Goal: Answer question/provide support: Share knowledge or assist other users

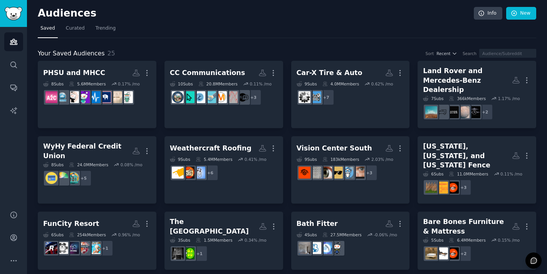
click at [368, 30] on nav "Saved Curated Trending" at bounding box center [287, 30] width 498 height 16
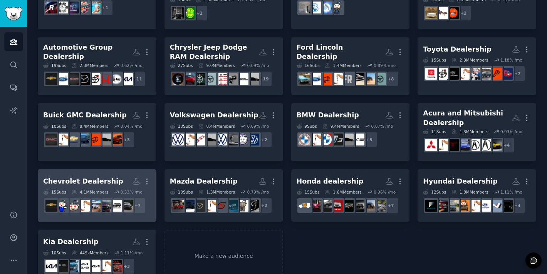
click at [62, 175] on div "Chevrolet Dealership More 15 Sub s 4.1M Members 0.53 % /mo r/chevycolorado + 7" at bounding box center [97, 196] width 108 height 42
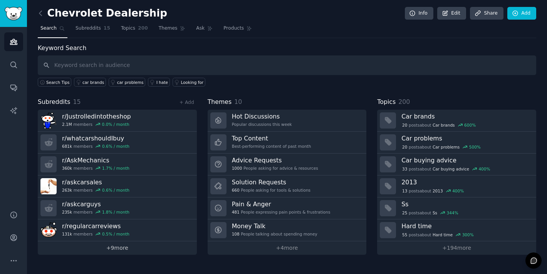
click at [117, 251] on link "+ 9 more" at bounding box center [117, 247] width 159 height 13
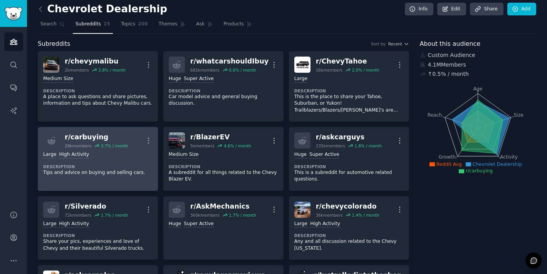
scroll to position [5, 0]
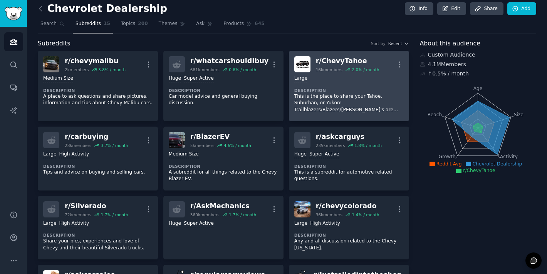
click at [345, 65] on h2 "r/ ChevyTahoe 16k members 2.0 % / month" at bounding box center [348, 64] width 64 height 16
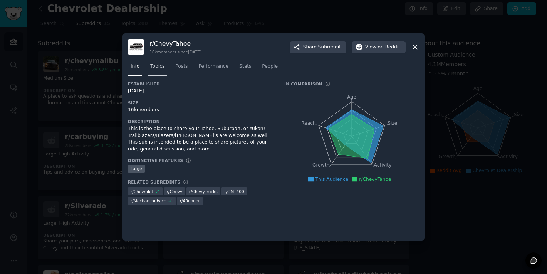
click at [161, 70] on link "Topics" at bounding box center [157, 68] width 20 height 16
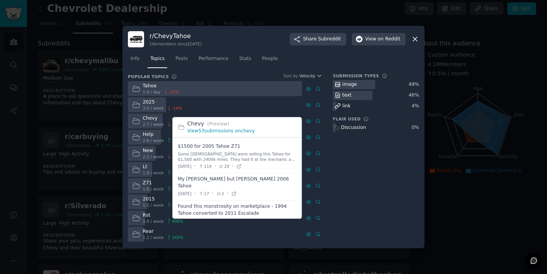
click at [243, 133] on link "View 53 submissions on chevy" at bounding box center [220, 130] width 67 height 5
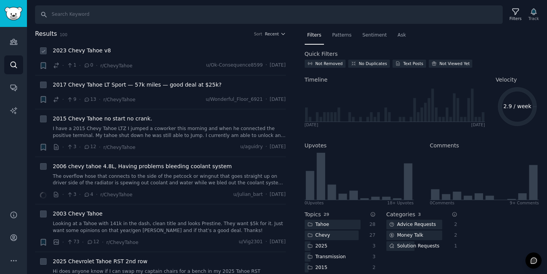
click at [143, 63] on div "· 1 · 0 · r/ChevyTahoe u/Ok-Consequence8599 · [DATE]" at bounding box center [169, 66] width 233 height 8
click at [96, 53] on span "2023 Chevy Tahoe v8" at bounding box center [82, 51] width 58 height 8
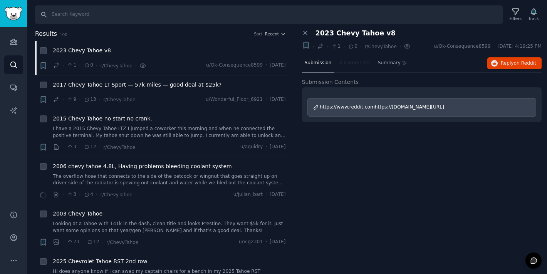
click at [360, 107] on span "https://www.reddit.comhttps://[DOMAIN_NAME][URL]" at bounding box center [382, 106] width 124 height 5
click at [178, 135] on link "I have a 2015 Chevy Tahoe LTZ I jumped a coworker this morning and when he conn…" at bounding box center [169, 132] width 233 height 13
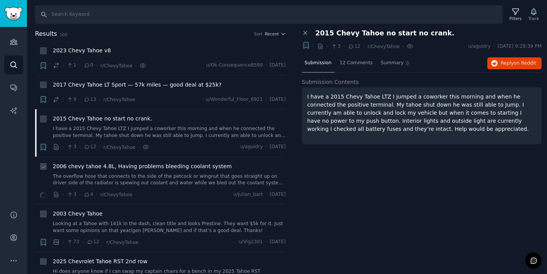
click at [182, 171] on div "2006 chevy tahoe 4.8L, Having problems bleeding coolant system The overflow hos…" at bounding box center [169, 174] width 233 height 24
click at [185, 167] on span "2006 chevy tahoe 4.8L, Having problems bleeding coolant system" at bounding box center [142, 166] width 179 height 8
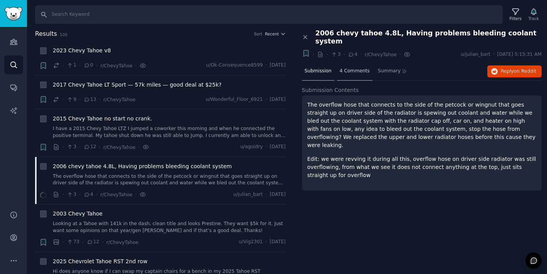
click at [361, 67] on div "4 Comments" at bounding box center [354, 71] width 35 height 18
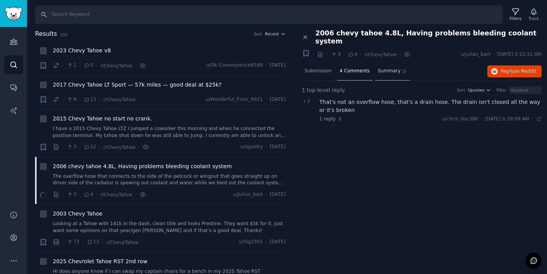
click at [383, 70] on div "Summary" at bounding box center [392, 71] width 35 height 18
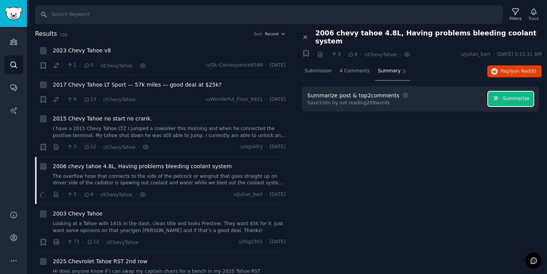
click at [526, 94] on button "Summarize" at bounding box center [510, 99] width 45 height 15
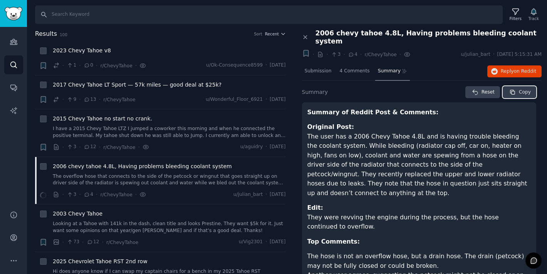
click at [516, 86] on button "Copy" at bounding box center [518, 92] width 33 height 12
click at [497, 66] on button "Reply on Reddit" at bounding box center [514, 71] width 54 height 12
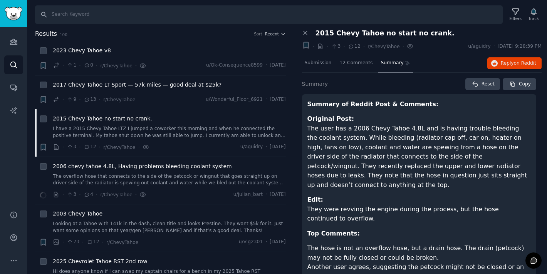
click at [304, 38] on div "Close panel 2015 Chevy Tahoe no start no crank. Bookmark this conversation + · …" at bounding box center [422, 40] width 240 height 23
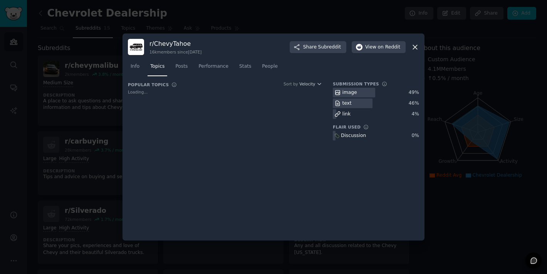
click at [330, 30] on div at bounding box center [273, 137] width 547 height 274
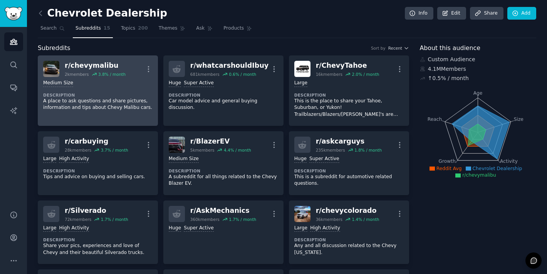
click at [107, 87] on div "Medium Size Description A place to ask questions and share pictures, informatio…" at bounding box center [97, 95] width 109 height 37
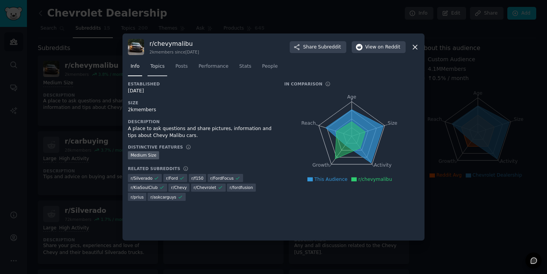
click at [165, 67] on link "Topics" at bounding box center [157, 68] width 20 height 16
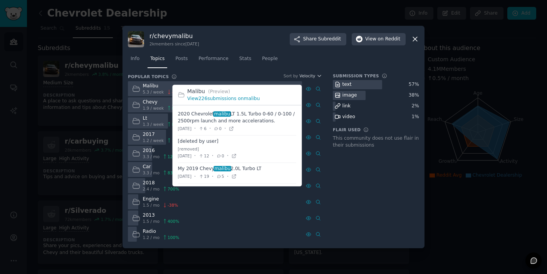
click at [221, 101] on link "View 226 submissions on malibu" at bounding box center [223, 98] width 73 height 5
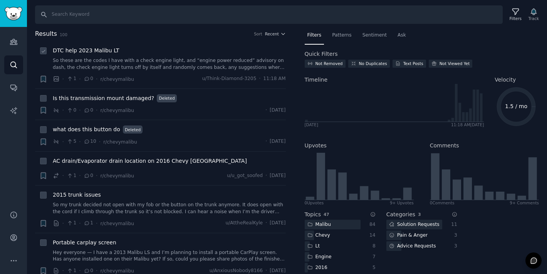
click at [117, 63] on link "So these are the codes I have with a check engine light, and “engine power redu…" at bounding box center [169, 63] width 233 height 13
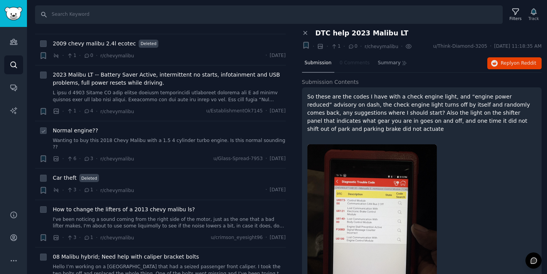
scroll to position [426, 0]
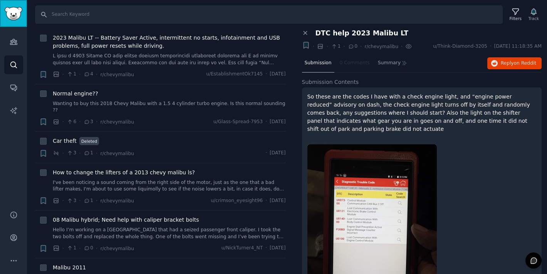
click at [19, 5] on link "Sidebar" at bounding box center [13, 13] width 27 height 27
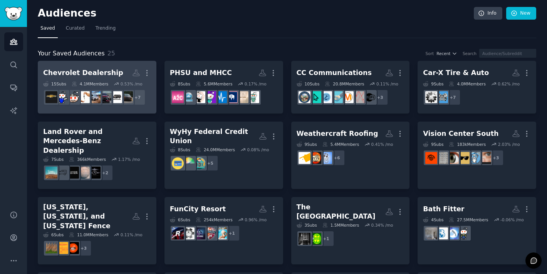
click at [95, 77] on div "Chevrolet Dealership" at bounding box center [83, 73] width 80 height 10
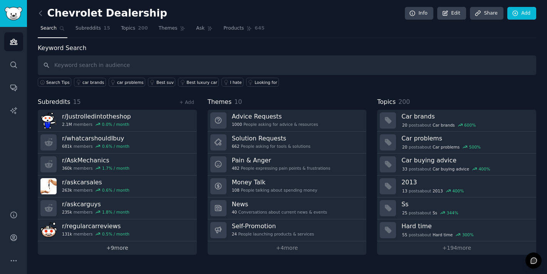
click at [116, 248] on link "+ 9 more" at bounding box center [117, 247] width 159 height 13
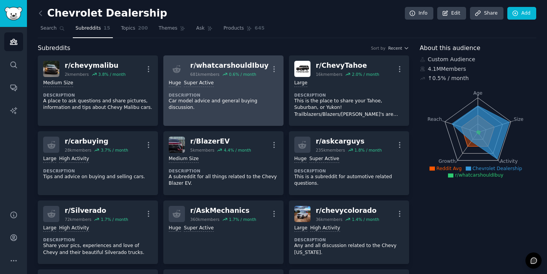
click at [206, 93] on dt "Description" at bounding box center [223, 94] width 109 height 5
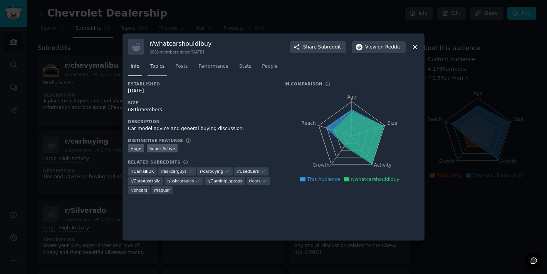
click at [162, 72] on link "Topics" at bounding box center [157, 68] width 20 height 16
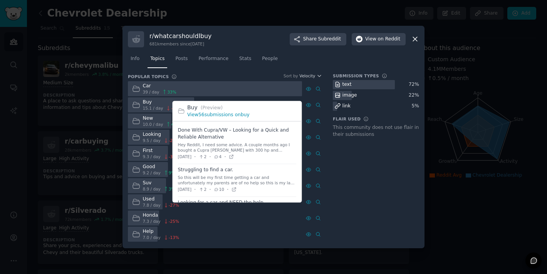
click at [231, 114] on link "View 56 submissions on buy" at bounding box center [218, 114] width 62 height 5
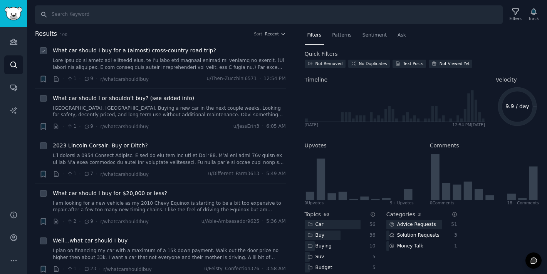
click at [185, 64] on link at bounding box center [169, 63] width 233 height 13
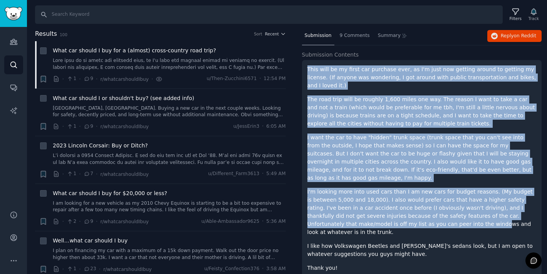
scroll to position [72, 0]
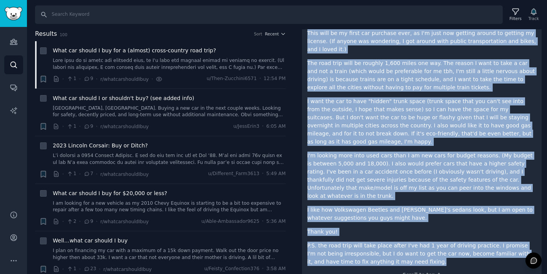
drag, startPoint x: 317, startPoint y: 111, endPoint x: 400, endPoint y: 244, distance: 156.6
click at [400, 244] on div "This will be my first car purchase ever, as I'm just now getting around to gett…" at bounding box center [422, 154] width 240 height 260
copy div "This will be my first car purchase ever, as I'm just now getting around to gett…"
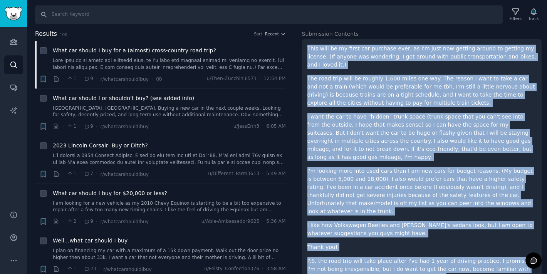
scroll to position [0, 0]
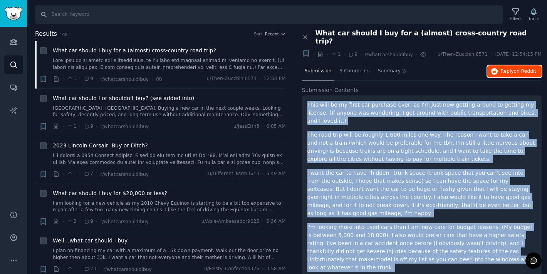
click at [502, 70] on span "Reply on Reddit" at bounding box center [517, 71] width 35 height 7
